Goal: Task Accomplishment & Management: Use online tool/utility

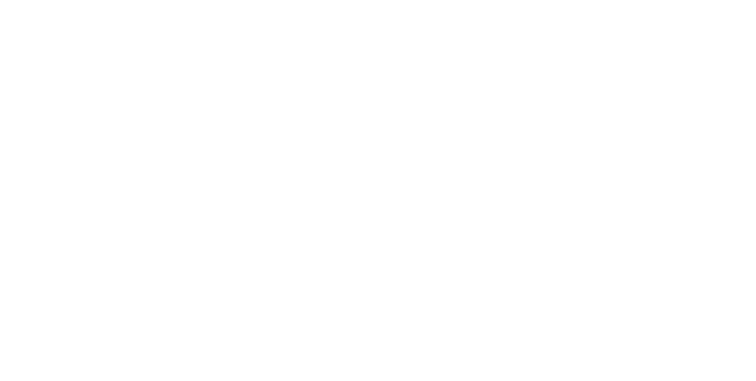
click at [756, 310] on html "productivity productivity Workflow Planner Delivery Scheduling Timesheets 1 new…" at bounding box center [378, 155] width 756 height 310
click at [725, 301] on div "Loading..." at bounding box center [379, 237] width 692 height 381
click at [157, 157] on button "Tracking" at bounding box center [100, 163] width 112 height 30
click at [464, 295] on button "button" at bounding box center [456, 294] width 15 height 15
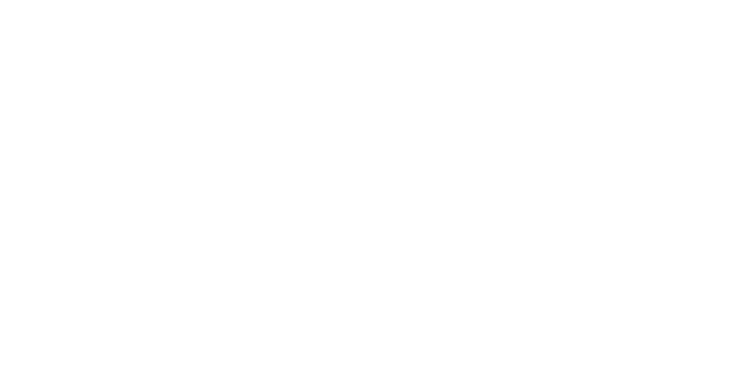
click at [373, 189] on button "Clock On" at bounding box center [340, 187] width 65 height 19
